Goal: Task Accomplishment & Management: Manage account settings

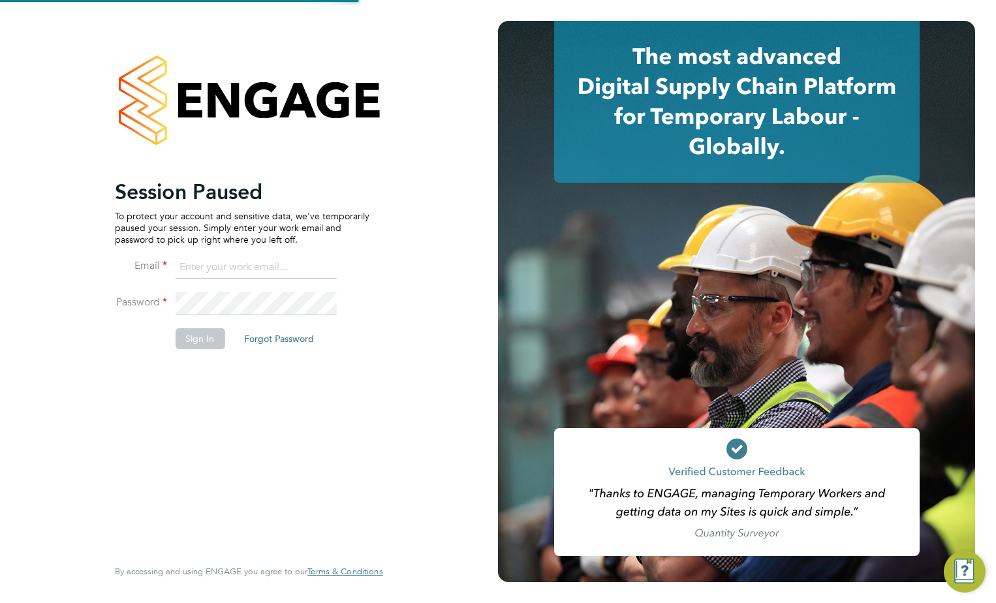
type input "[PERSON_NAME][EMAIL_ADDRESS][PERSON_NAME][DOMAIN_NAME]"
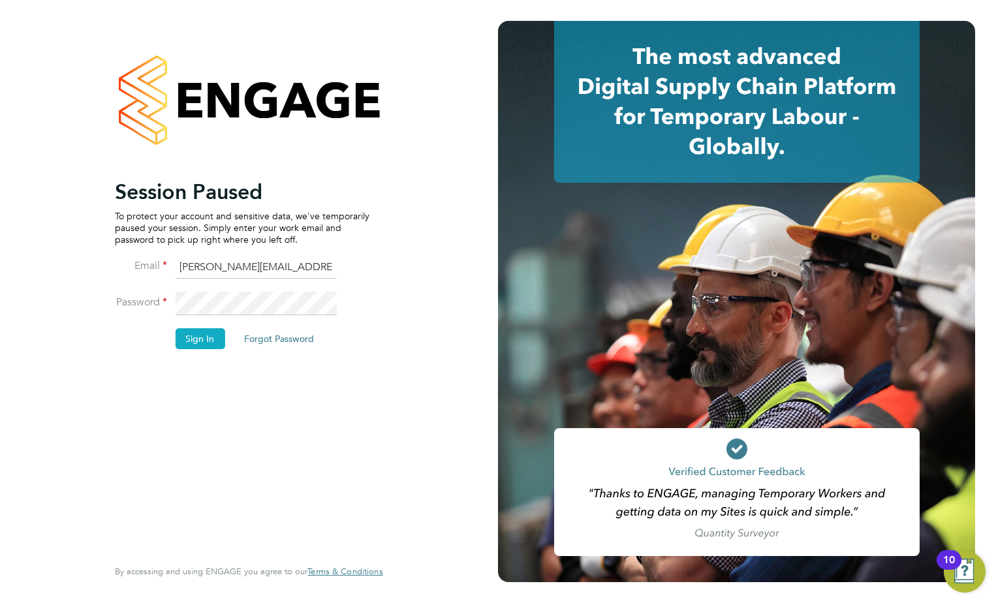
click at [215, 345] on button "Sign In" at bounding box center [200, 338] width 50 height 21
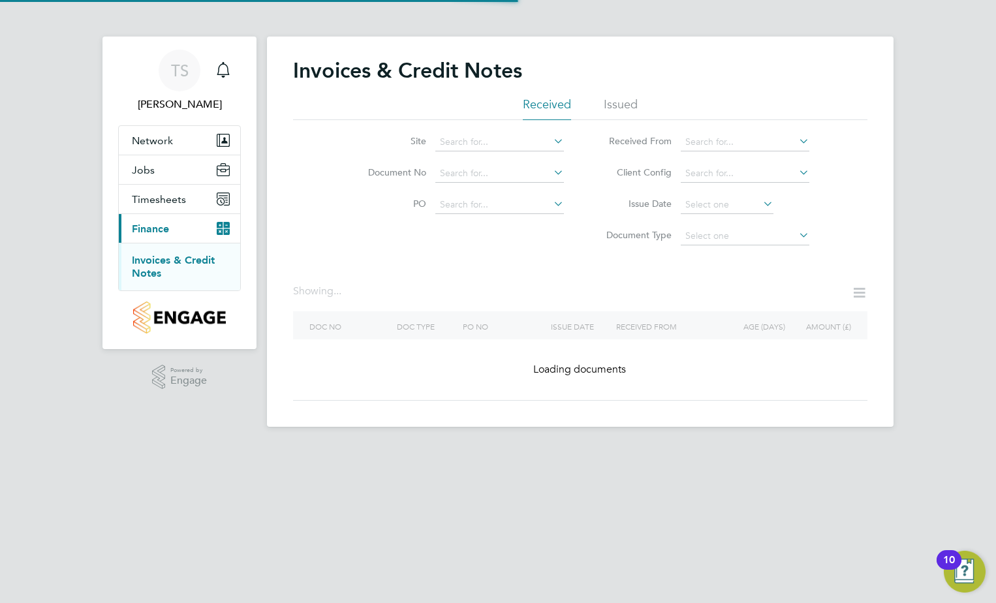
click at [607, 99] on li "Issued" at bounding box center [621, 108] width 34 height 23
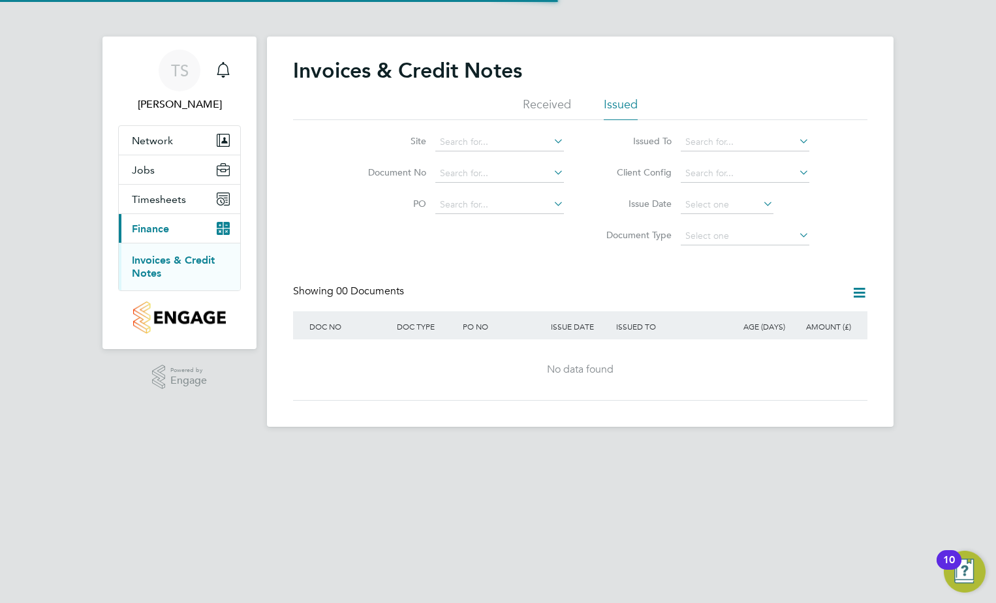
click at [519, 104] on ul "Received Issued" at bounding box center [580, 108] width 574 height 23
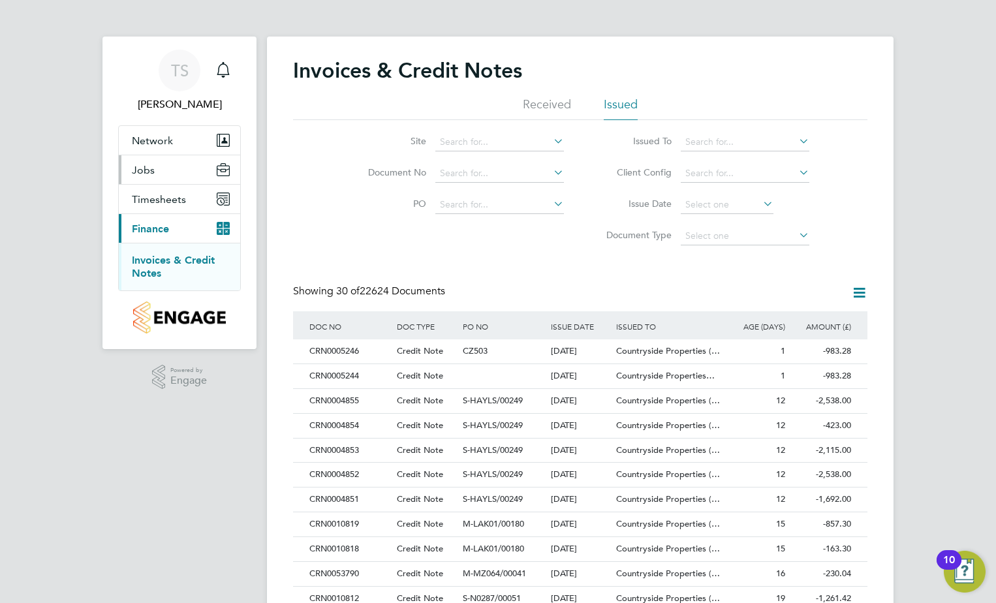
click at [161, 162] on button "Jobs" at bounding box center [179, 169] width 121 height 29
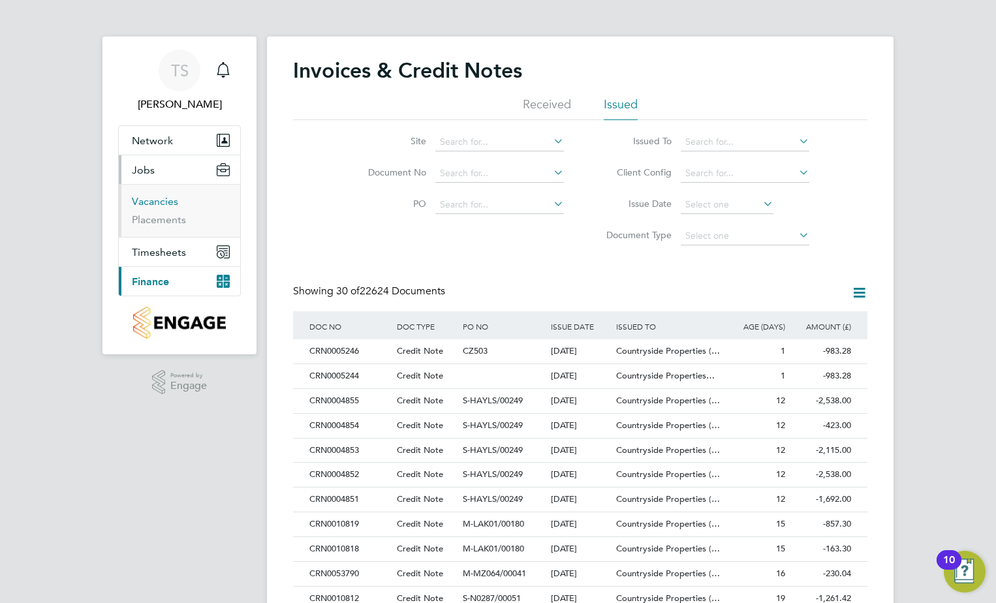
click at [160, 206] on link "Vacancies" at bounding box center [155, 201] width 46 height 12
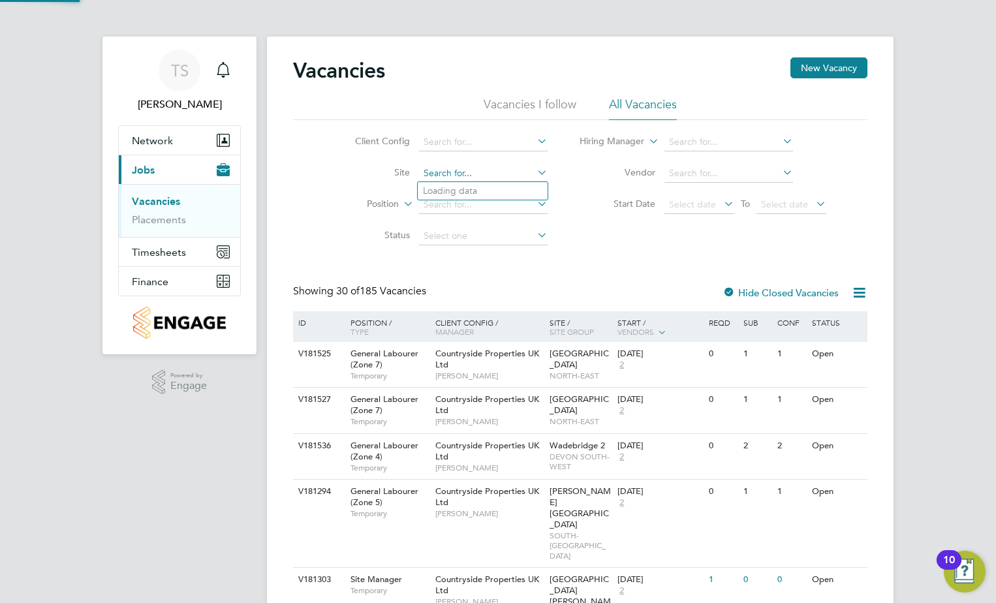
click at [510, 170] on input at bounding box center [483, 173] width 129 height 18
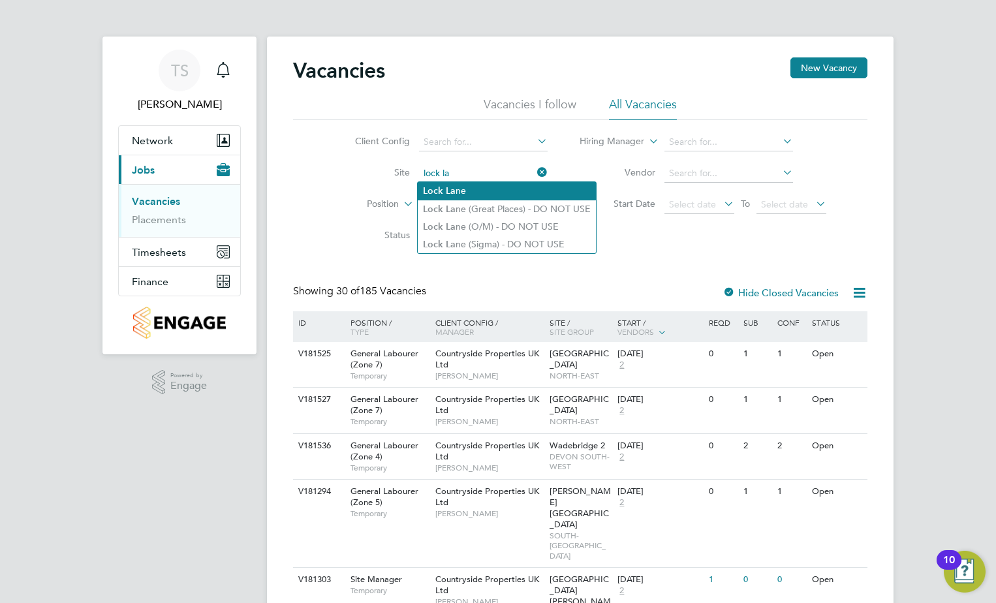
type input "Lock Lane"
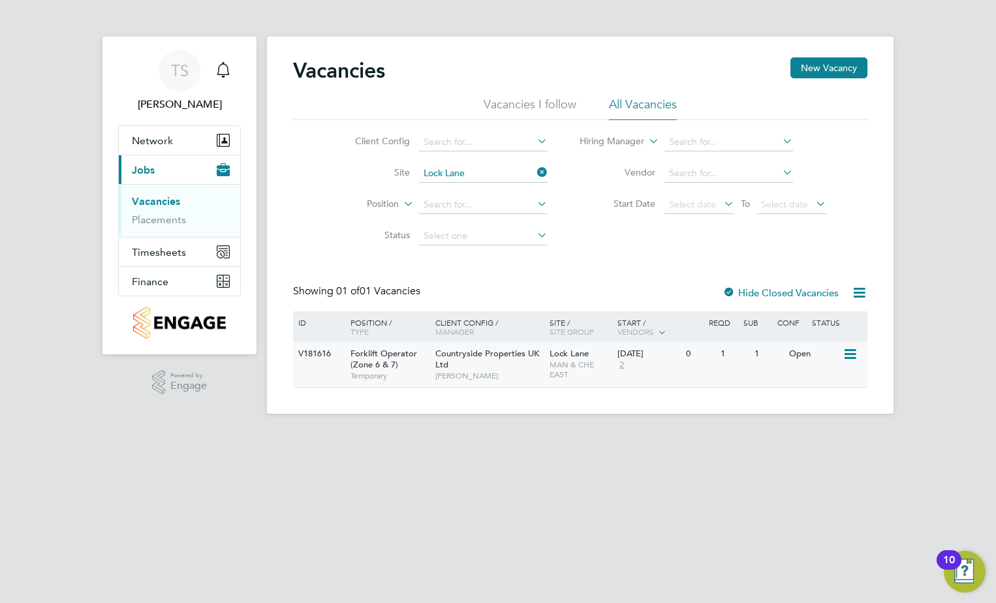
click at [375, 356] on span "Forklift Operator (Zone 6 & 7)" at bounding box center [383, 359] width 67 height 22
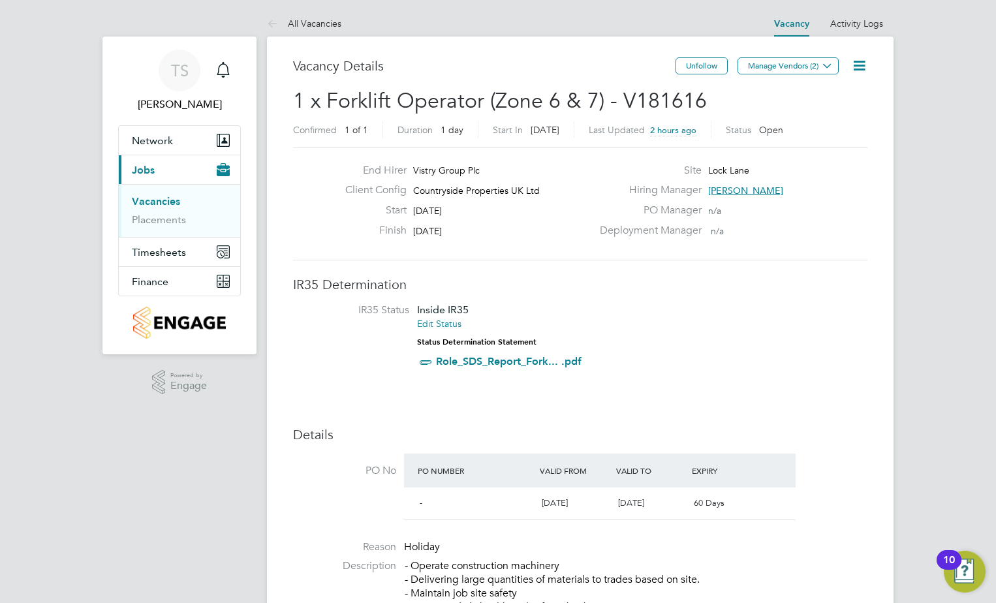
click at [851, 63] on icon at bounding box center [859, 65] width 16 height 16
click at [839, 110] on li "Update Status" at bounding box center [828, 115] width 76 height 18
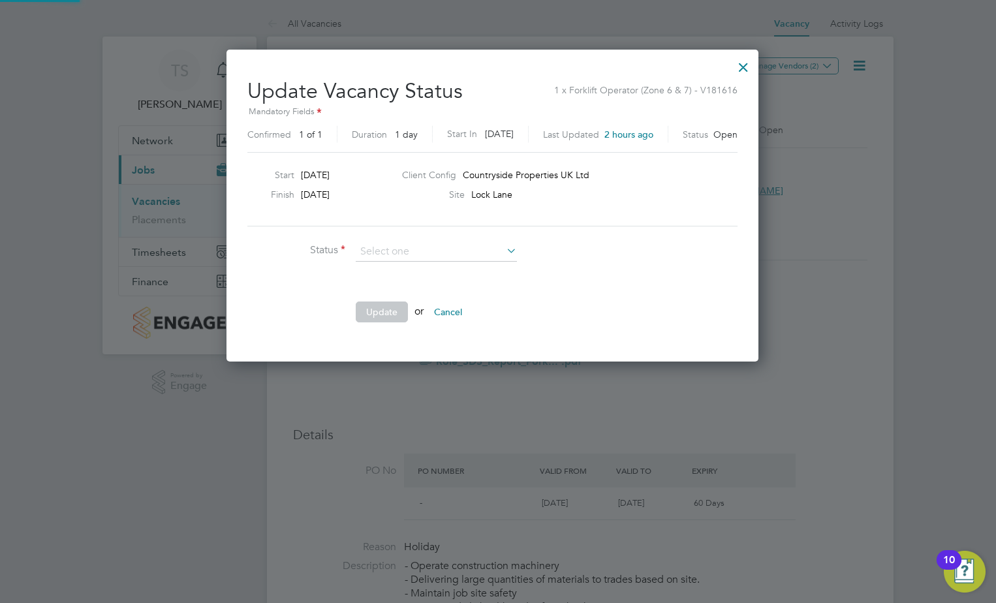
scroll to position [311, 544]
click at [758, 61] on div "Update Vacancy Status 1 x Forklift Operator (Zone 6 & 7) - V181616 Mandatory Fi…" at bounding box center [492, 206] width 532 height 312
click at [755, 67] on div at bounding box center [743, 63] width 23 height 23
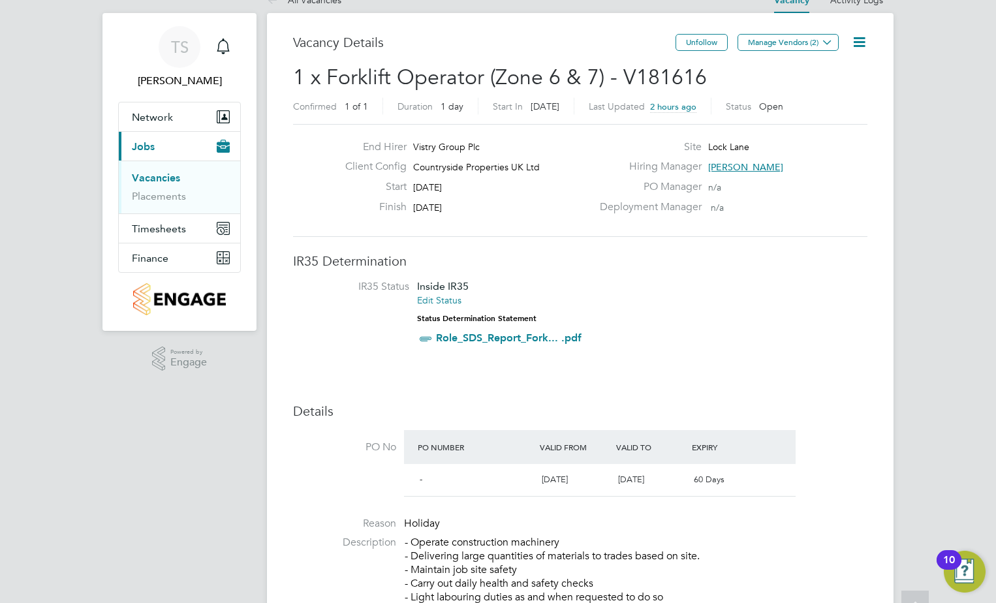
scroll to position [0, 0]
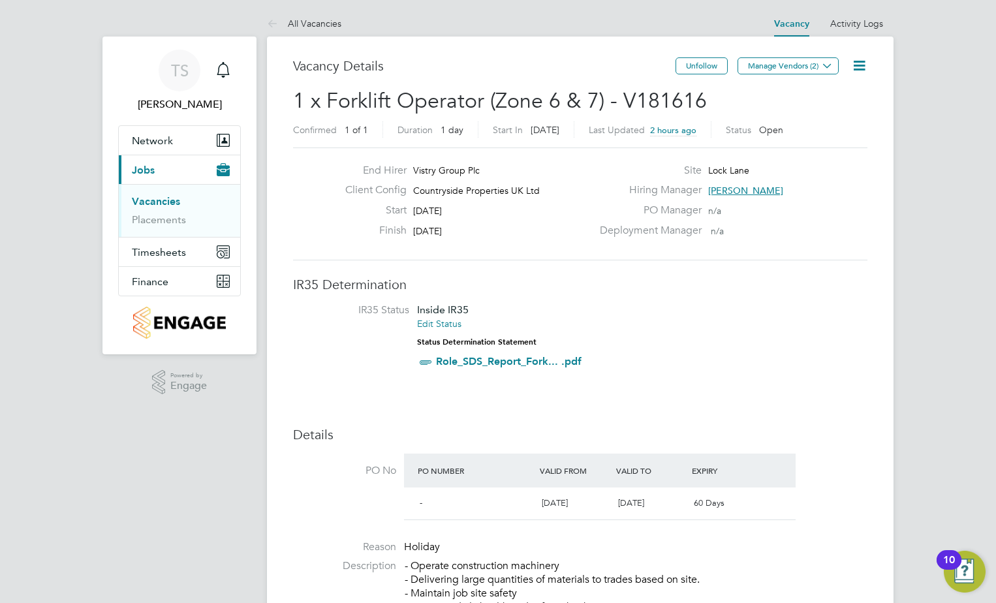
click at [862, 69] on icon at bounding box center [859, 65] width 16 height 16
click at [842, 95] on li "Edit Vacancy" at bounding box center [828, 96] width 76 height 18
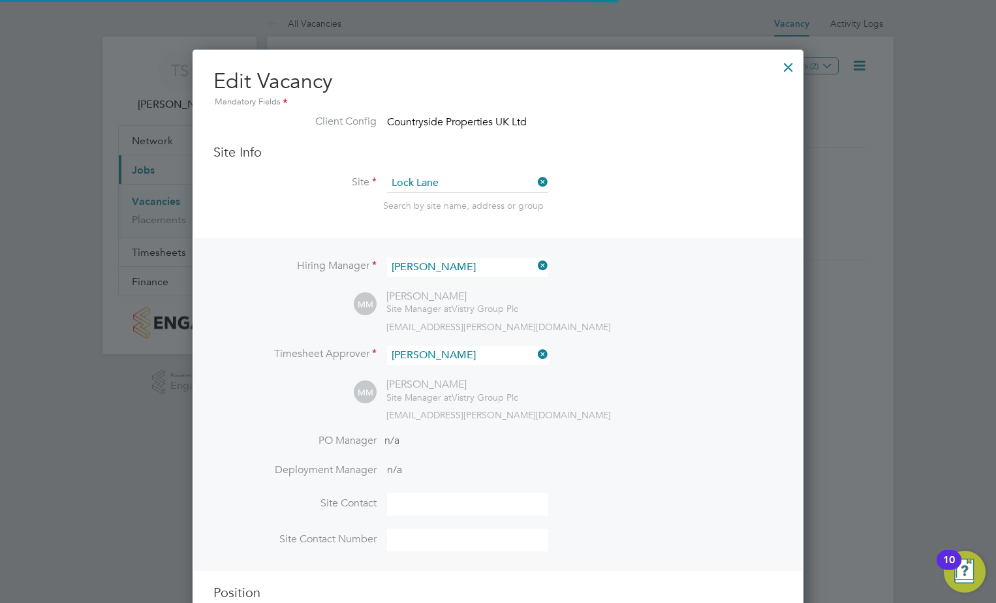
scroll to position [7, 7]
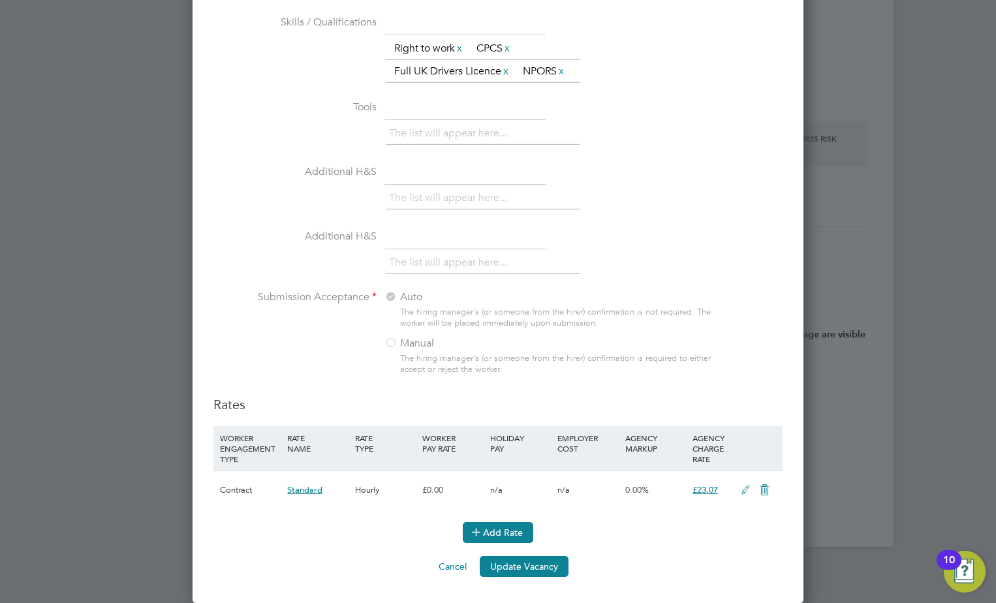
click at [481, 536] on icon at bounding box center [476, 532] width 10 height 10
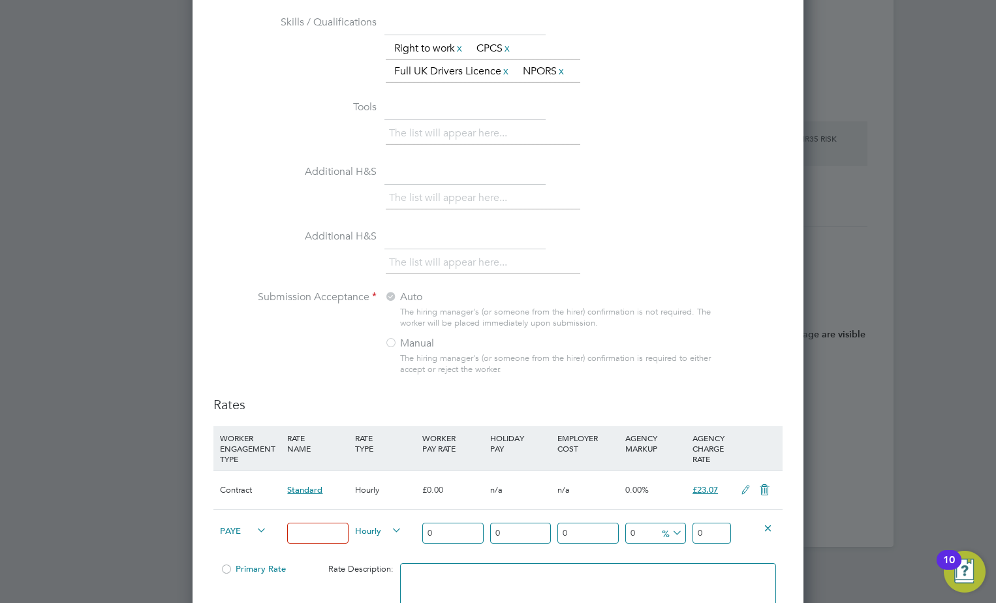
click at [254, 532] on icon at bounding box center [254, 530] width 0 height 18
click at [250, 544] on li "Contract" at bounding box center [241, 545] width 53 height 16
click at [298, 540] on input at bounding box center [317, 534] width 61 height 22
click at [362, 534] on span "Hourly" at bounding box center [378, 530] width 47 height 14
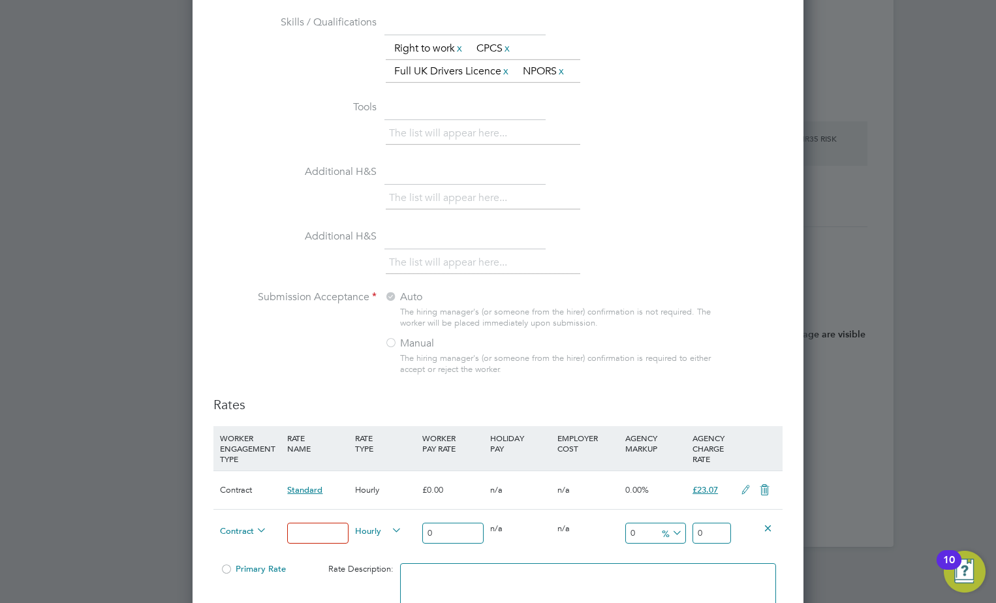
click at [773, 528] on icon at bounding box center [768, 528] width 10 height 10
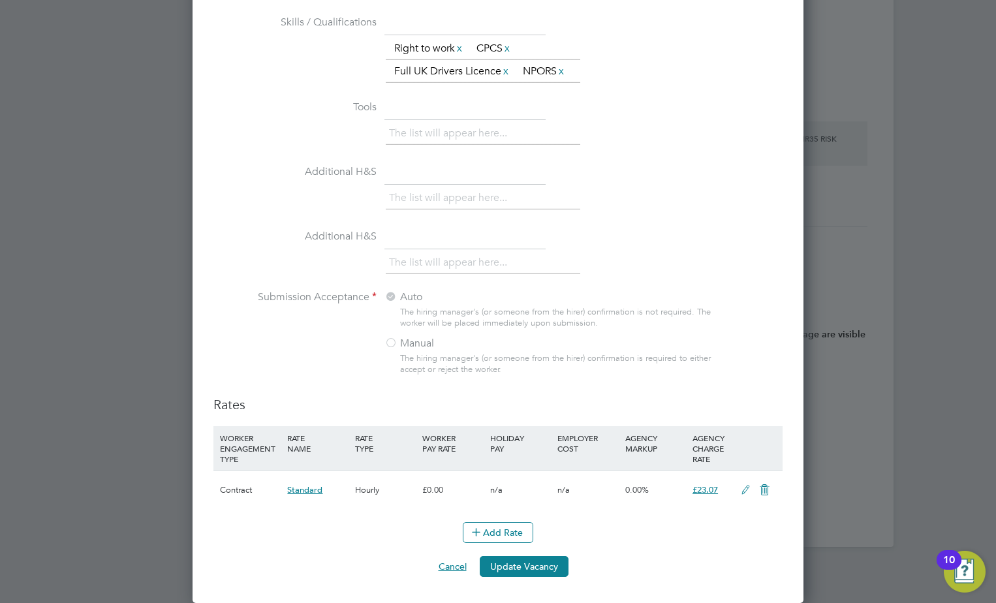
click at [449, 564] on button "Cancel" at bounding box center [452, 566] width 49 height 21
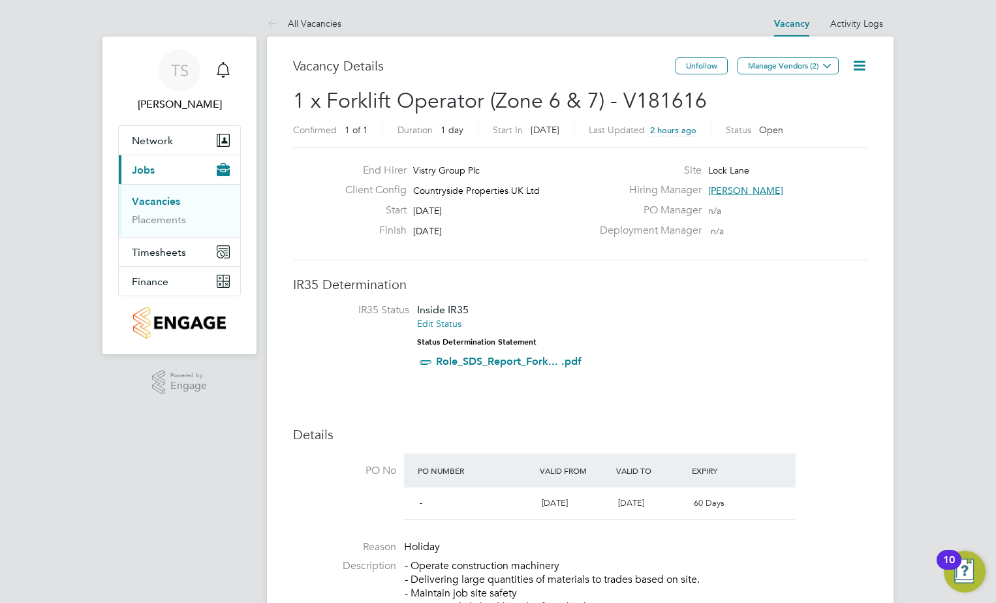
click at [841, 63] on div "Unfollow Manage Vendors (2)" at bounding box center [771, 72] width 192 height 30
click at [837, 65] on button "Manage Vendors (2)" at bounding box center [787, 65] width 101 height 17
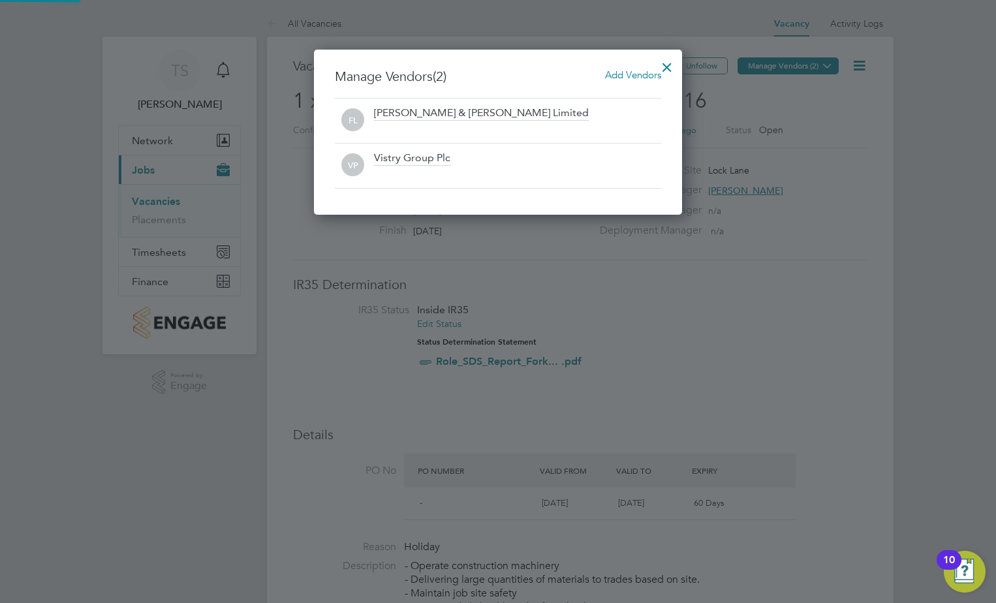
scroll to position [166, 369]
click at [679, 65] on div "Manage Vendors (2) Add Vendors FL Fawkes & Reece Limited VP Vistry Group Plc" at bounding box center [498, 132] width 368 height 165
click at [673, 65] on div at bounding box center [666, 63] width 23 height 23
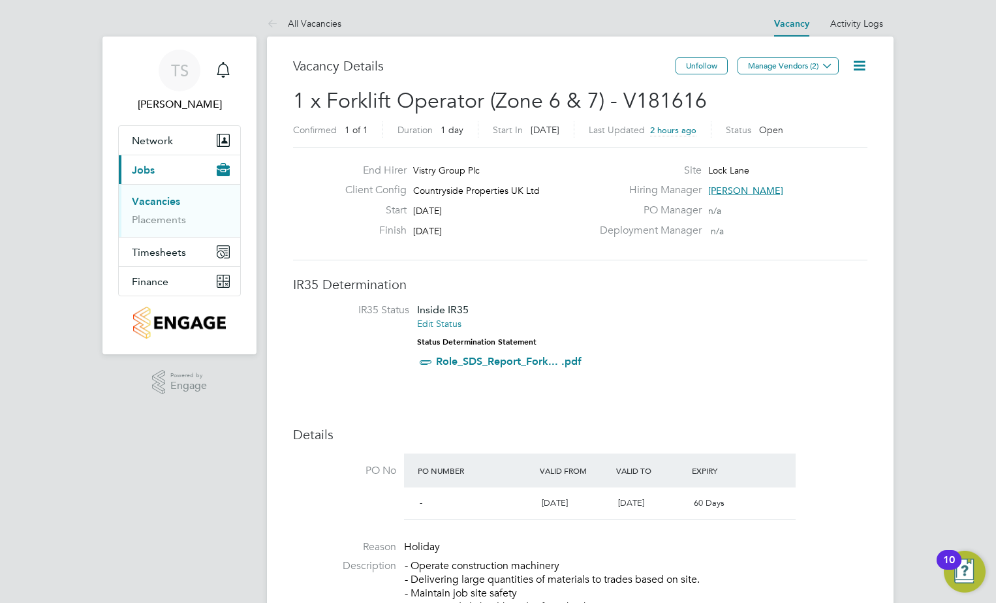
click at [856, 67] on icon at bounding box center [859, 65] width 16 height 16
click at [856, 25] on link "Activity Logs" at bounding box center [856, 24] width 53 height 12
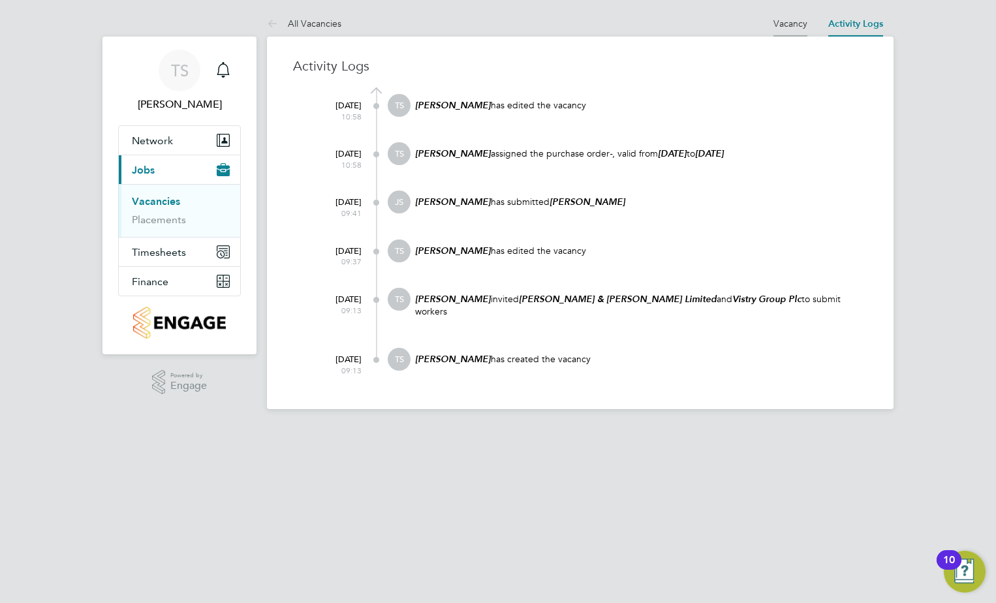
drag, startPoint x: 766, startPoint y: 27, endPoint x: 775, endPoint y: 25, distance: 8.7
click at [767, 26] on at-navigation-tab "Vacancy" at bounding box center [790, 22] width 55 height 12
click at [775, 25] on link "Vacancy" at bounding box center [790, 24] width 34 height 12
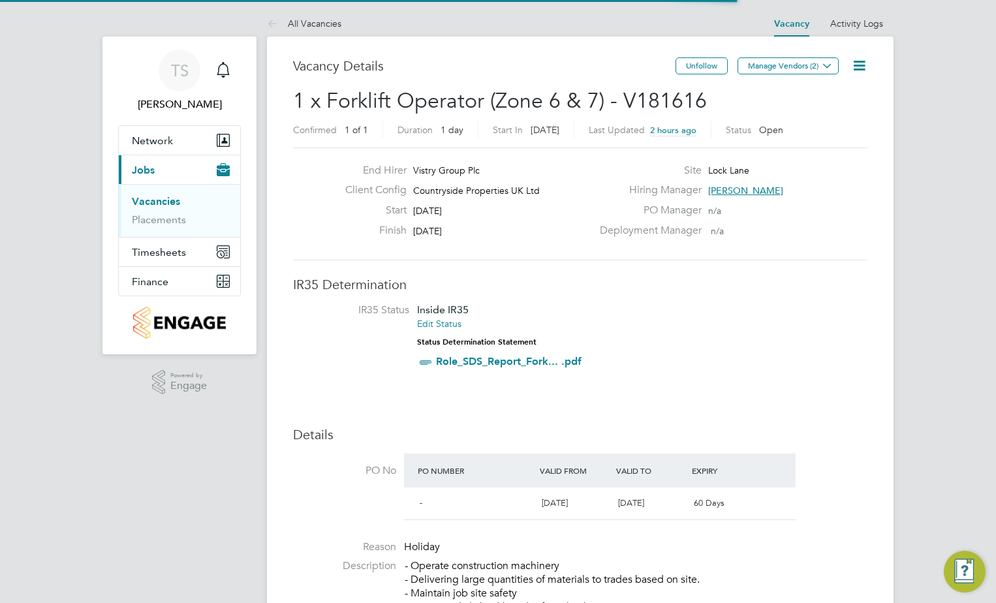
scroll to position [22, 123]
